Goal: Find specific page/section: Find specific page/section

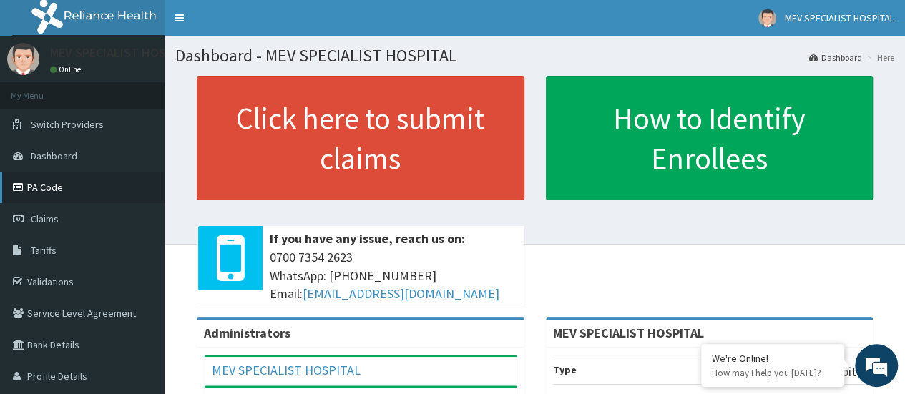
click at [97, 190] on link "PA Code" at bounding box center [82, 187] width 165 height 31
